Goal: Information Seeking & Learning: Learn about a topic

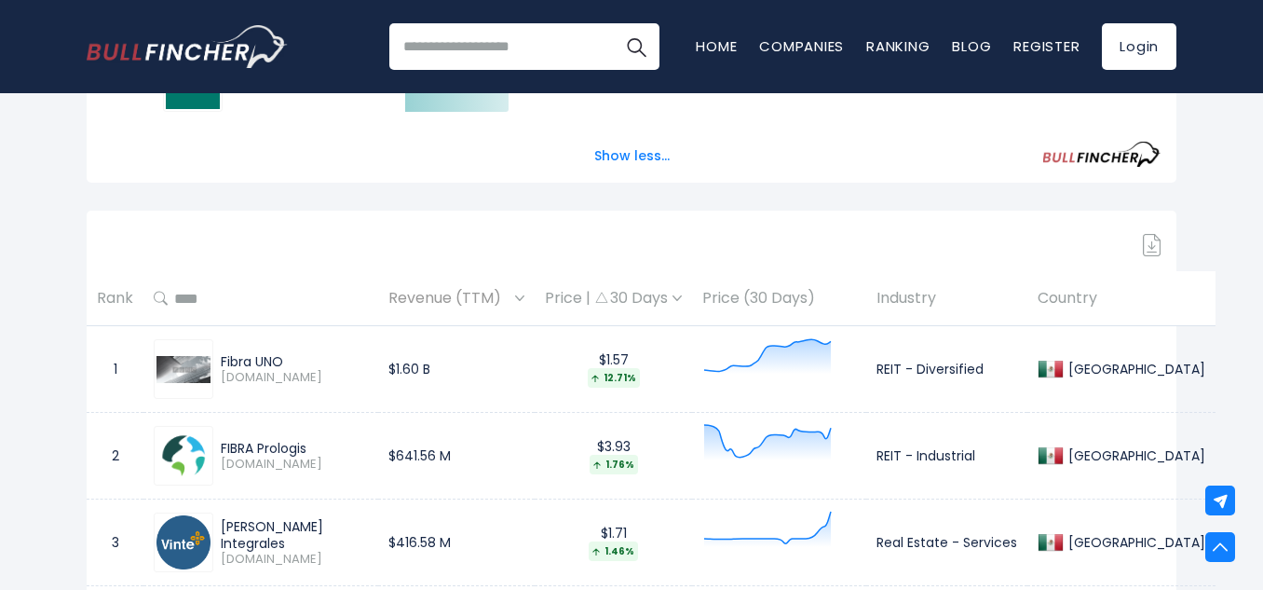
scroll to position [1211, 0]
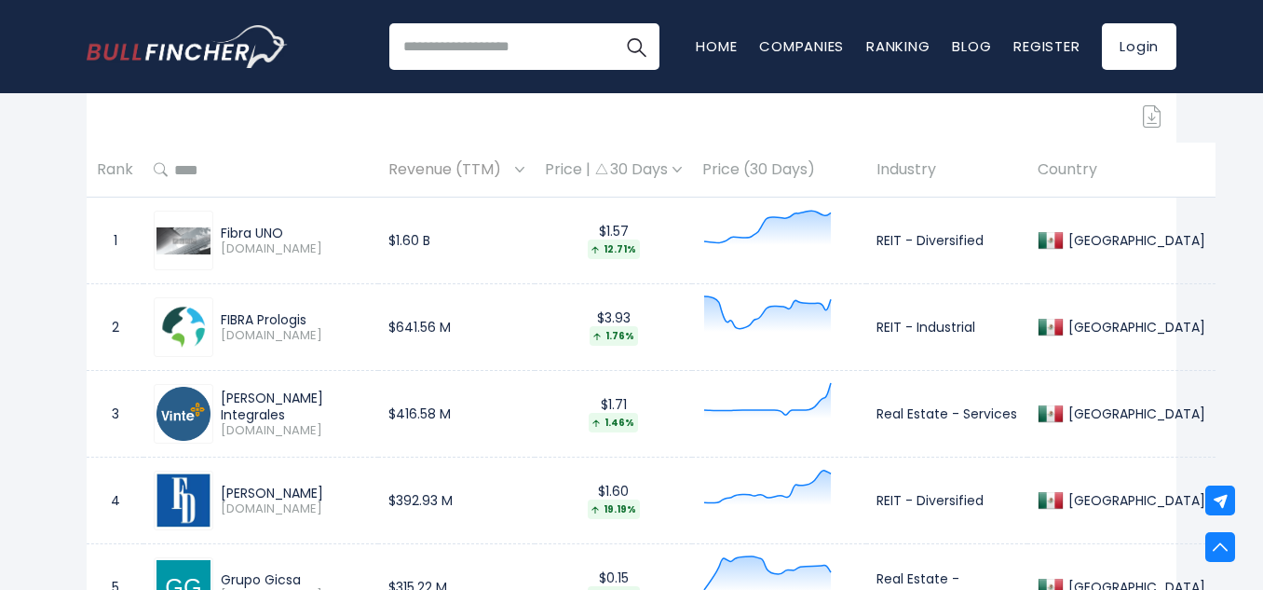
click at [281, 420] on div "[PERSON_NAME] Integrales" at bounding box center [294, 406] width 147 height 34
drag, startPoint x: 282, startPoint y: 420, endPoint x: 225, endPoint y: 395, distance: 63.0
click at [225, 395] on div "[PERSON_NAME] Integrales" at bounding box center [294, 406] width 147 height 34
drag, startPoint x: 286, startPoint y: 413, endPoint x: 221, endPoint y: 392, distance: 68.4
click at [221, 392] on div "[PERSON_NAME] Integrales" at bounding box center [294, 406] width 147 height 34
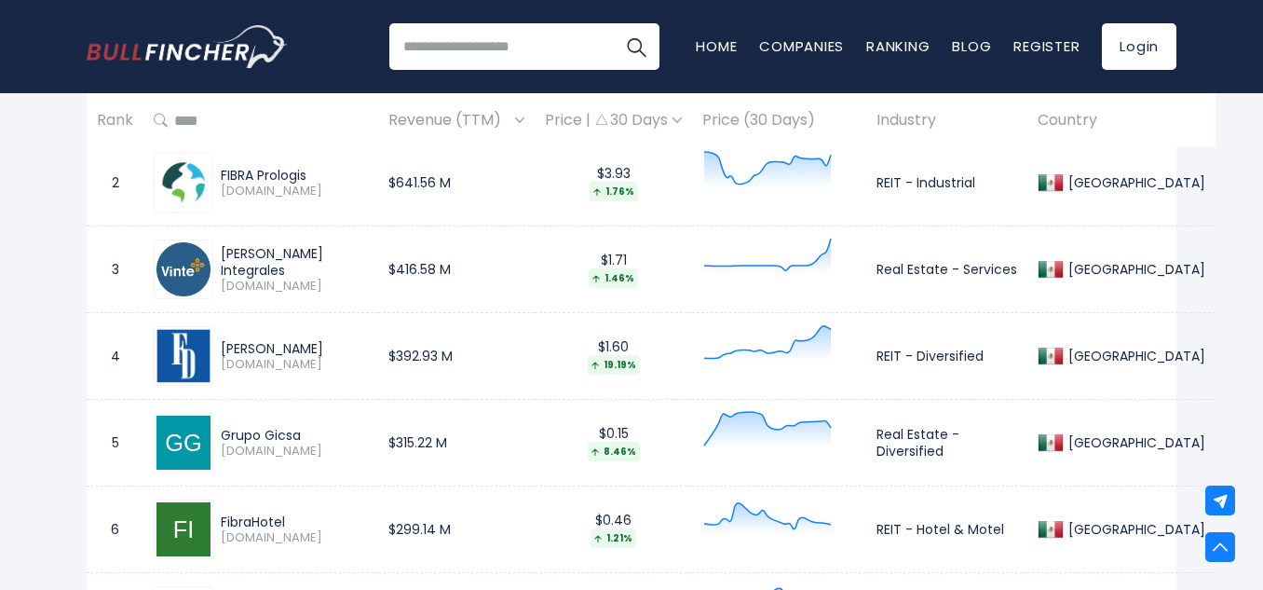
scroll to position [1491, 0]
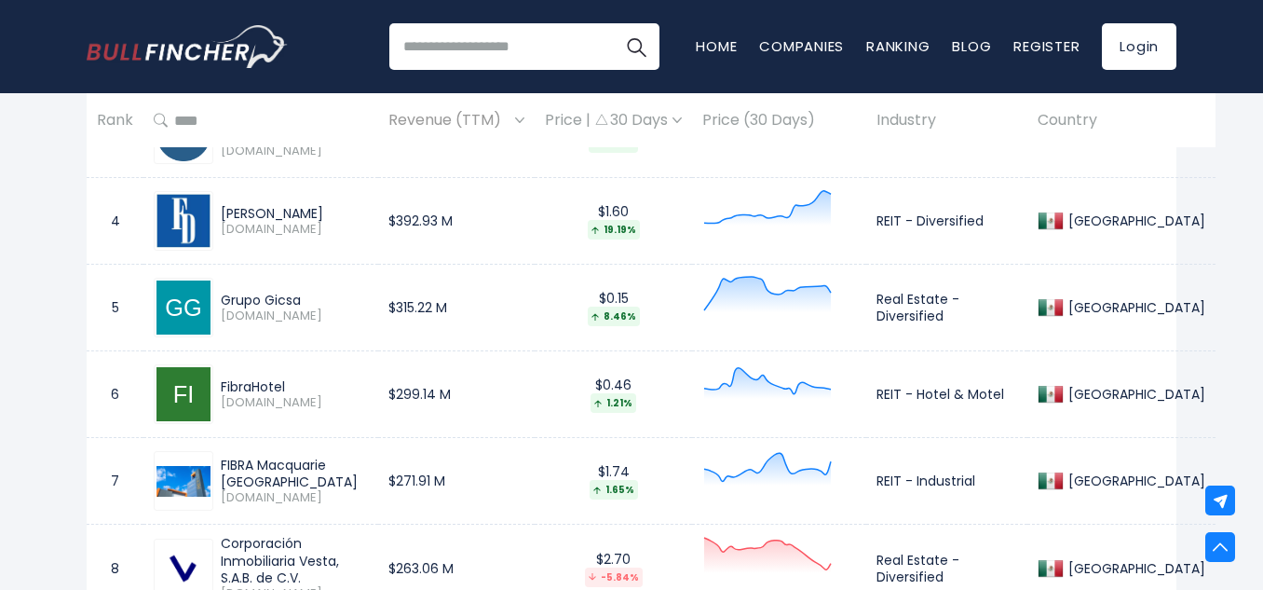
drag, startPoint x: 224, startPoint y: 297, endPoint x: 322, endPoint y: 307, distance: 99.3
click at [322, 307] on div "Grupo Gicsa" at bounding box center [294, 300] width 147 height 17
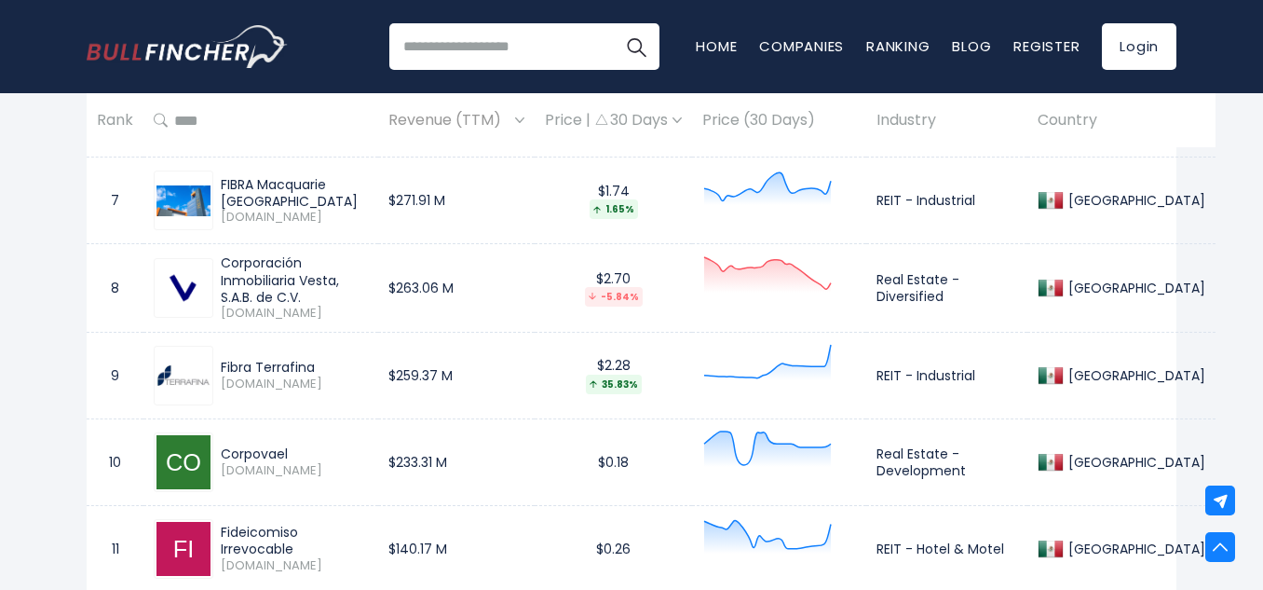
scroll to position [1770, 0]
drag, startPoint x: 299, startPoint y: 295, endPoint x: 234, endPoint y: 283, distance: 66.3
click at [234, 283] on div "Corporación Inmobiliaria Vesta, S.A.B. de C.V." at bounding box center [294, 280] width 147 height 51
drag, startPoint x: 286, startPoint y: 315, endPoint x: 223, endPoint y: 309, distance: 63.6
click at [223, 309] on span "[DOMAIN_NAME]" at bounding box center [294, 315] width 147 height 16
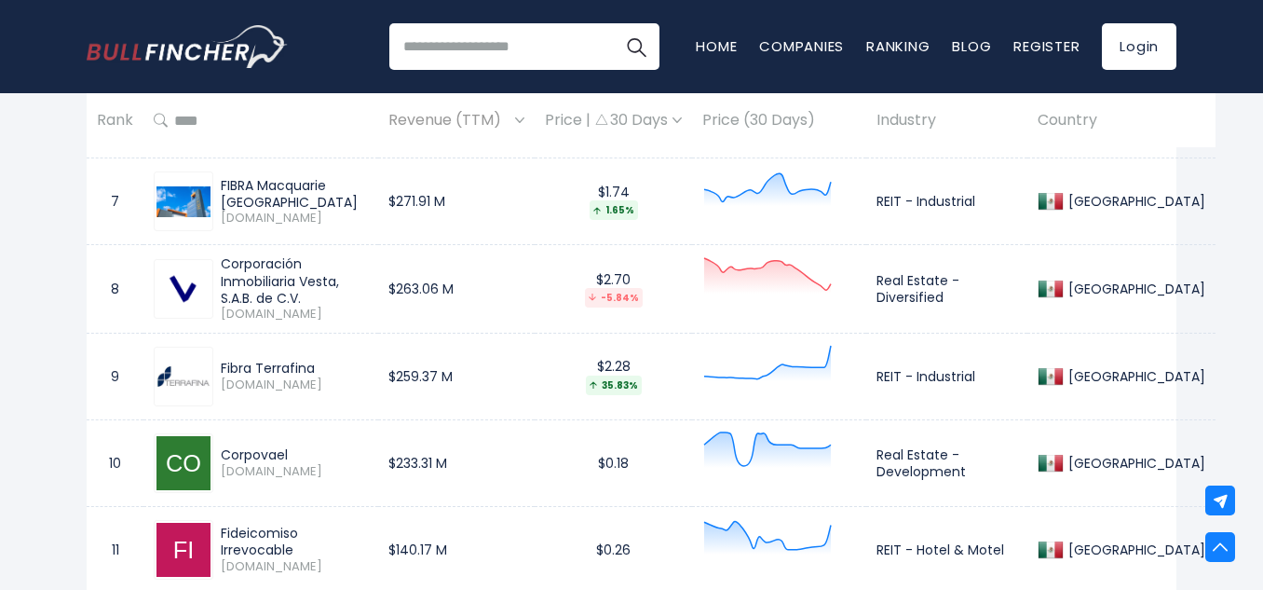
drag, startPoint x: 284, startPoint y: 476, endPoint x: 225, endPoint y: 470, distance: 60.0
click at [225, 470] on span "[DOMAIN_NAME]" at bounding box center [294, 472] width 147 height 16
drag, startPoint x: 302, startPoint y: 299, endPoint x: 220, endPoint y: 254, distance: 93.4
click at [220, 254] on td "Corporación Inmobiliaria Vesta, S.A.B. de C.V. [DOMAIN_NAME]" at bounding box center [260, 289] width 235 height 88
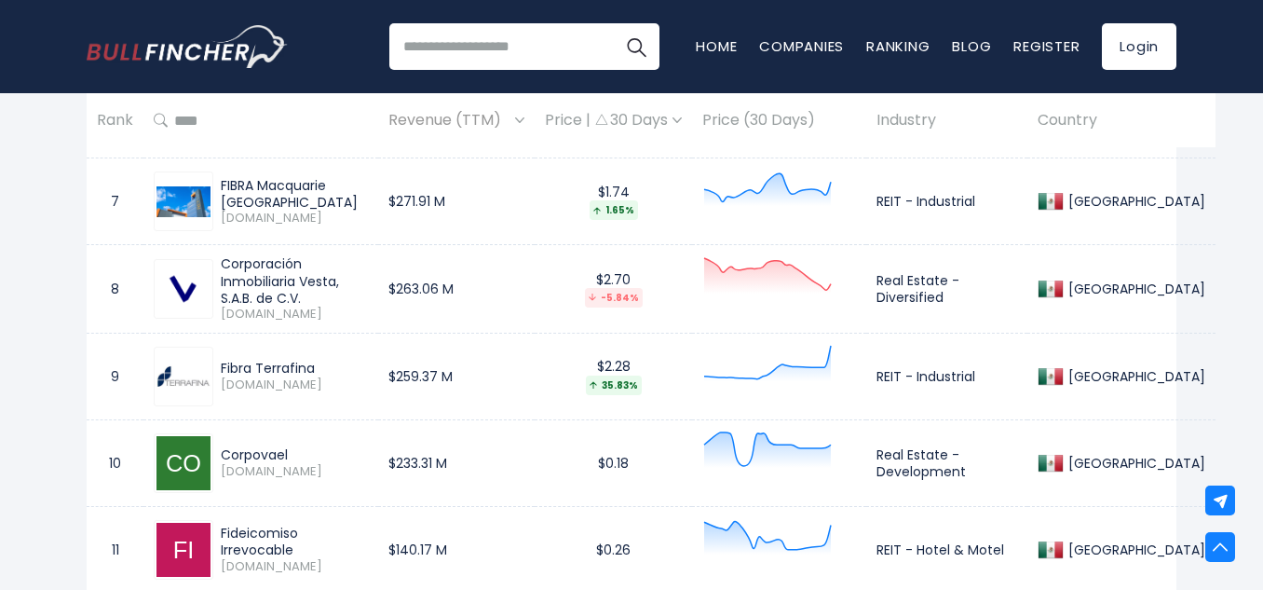
drag, startPoint x: 293, startPoint y: 457, endPoint x: 224, endPoint y: 447, distance: 70.5
click at [224, 447] on div "Corpovael" at bounding box center [294, 454] width 147 height 17
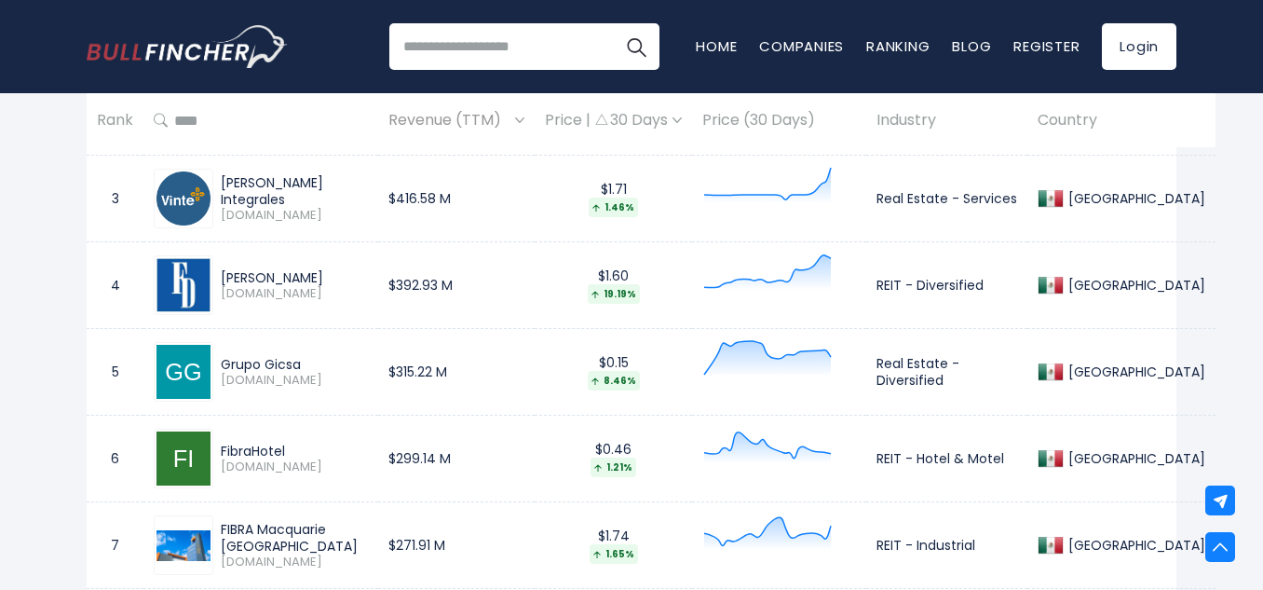
scroll to position [1491, 0]
